Goal: Contribute content: Add original content to the website for others to see

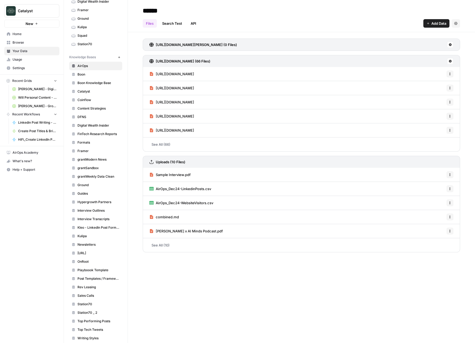
scroll to position [92, 0]
click at [86, 284] on span "Rev Leasing" at bounding box center [98, 286] width 42 height 5
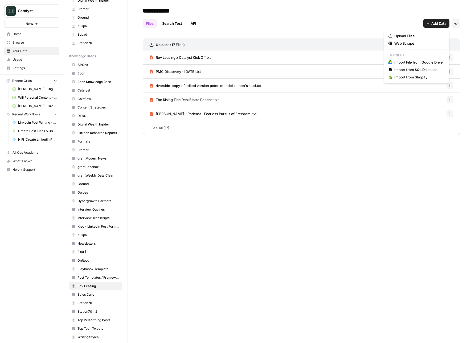
click at [435, 22] on span "Add Data" at bounding box center [438, 23] width 15 height 5
click at [418, 37] on span "Upload Files" at bounding box center [418, 35] width 48 height 5
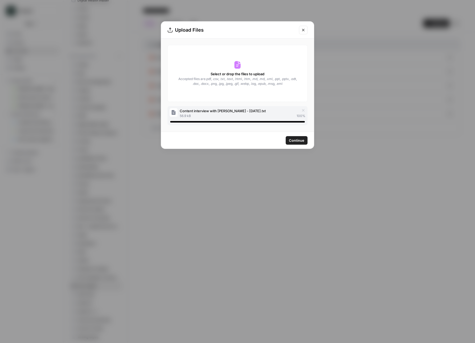
click at [299, 141] on span "Continue" at bounding box center [296, 140] width 15 height 5
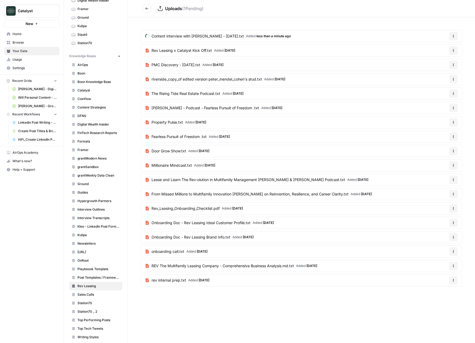
click at [134, 25] on div "Content interview with [PERSON_NAME] - [DATE].txt Added less than a minute ago …" at bounding box center [301, 159] width 347 height 284
click at [399, 12] on h2 "Uploads ( 1 Pending)" at bounding box center [300, 8] width 315 height 9
click at [38, 209] on div "Catalyst New Home Browse Your Data Usage Settings Recent Grids [PERSON_NAME] - …" at bounding box center [32, 171] width 64 height 343
click at [46, 241] on div "Catalyst New Home Browse Your Data Usage Settings Recent Grids [PERSON_NAME] - …" at bounding box center [32, 171] width 64 height 343
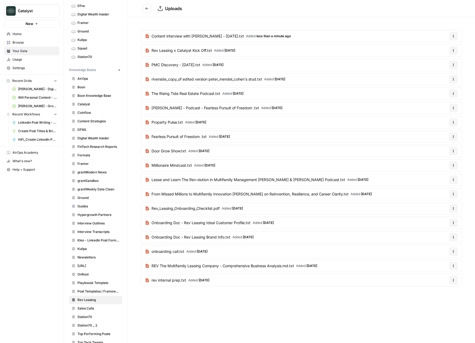
scroll to position [92, 0]
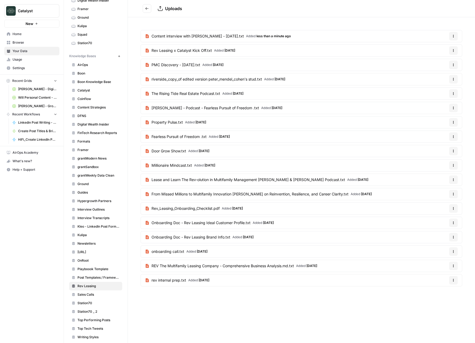
click at [116, 55] on button "New" at bounding box center [119, 56] width 6 height 6
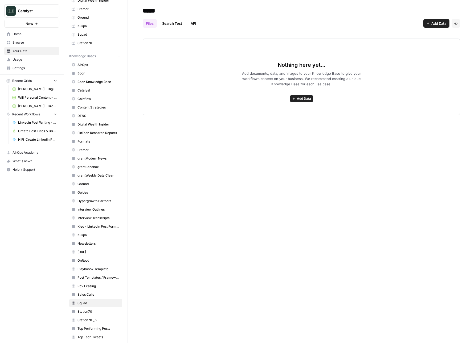
type input "*****"
click at [391, 168] on div "***** Files Search Test API Add Data Settings Nothing here yet... Add documents…" at bounding box center [301, 171] width 347 height 343
click at [304, 97] on span "Add Data" at bounding box center [304, 98] width 14 height 5
click at [274, 109] on span "Upload Files" at bounding box center [282, 110] width 48 height 5
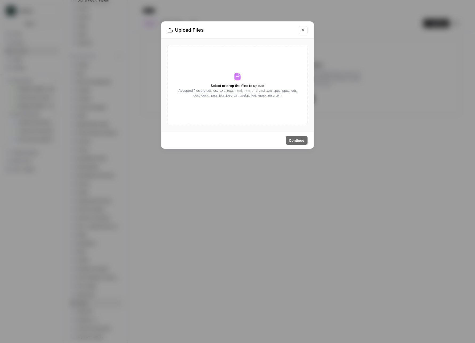
click at [305, 30] on icon "Close modal" at bounding box center [303, 30] width 4 height 4
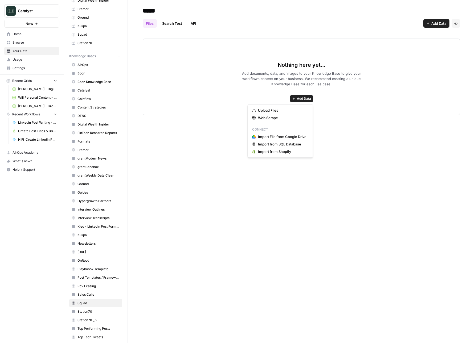
click at [304, 99] on span "Add Data" at bounding box center [304, 98] width 14 height 5
click at [300, 98] on span "Add Data" at bounding box center [304, 98] width 14 height 5
click at [300, 99] on span "Add Data" at bounding box center [304, 98] width 14 height 5
click at [281, 107] on button "Upload Files" at bounding box center [280, 110] width 61 height 7
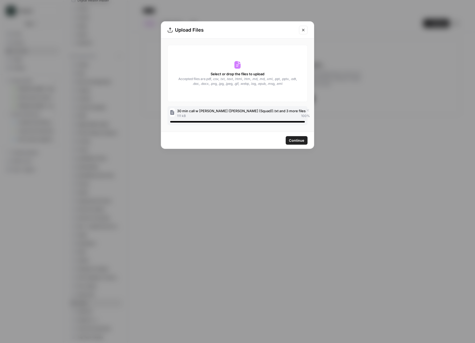
click at [299, 140] on span "Continue" at bounding box center [296, 140] width 15 height 5
